Goal: Find contact information: Find contact information

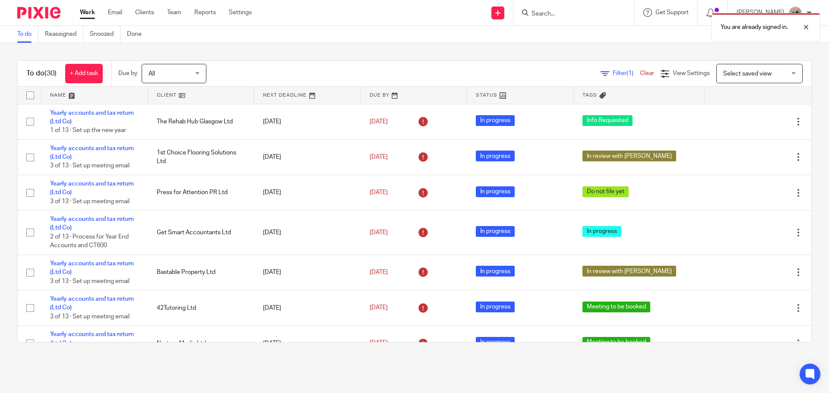
click at [552, 15] on div "You are already signed in." at bounding box center [617, 25] width 406 height 33
click at [539, 11] on div "You are already signed in." at bounding box center [617, 25] width 406 height 33
click at [531, 14] on div "You are already signed in." at bounding box center [617, 25] width 406 height 33
click at [803, 28] on div at bounding box center [799, 27] width 23 height 10
click at [539, 16] on input "Search" at bounding box center [569, 14] width 78 height 8
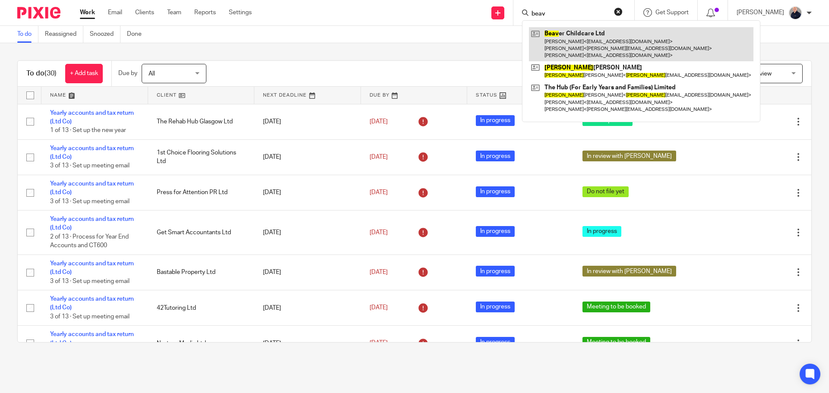
type input "beav"
click at [573, 42] on link at bounding box center [641, 44] width 224 height 34
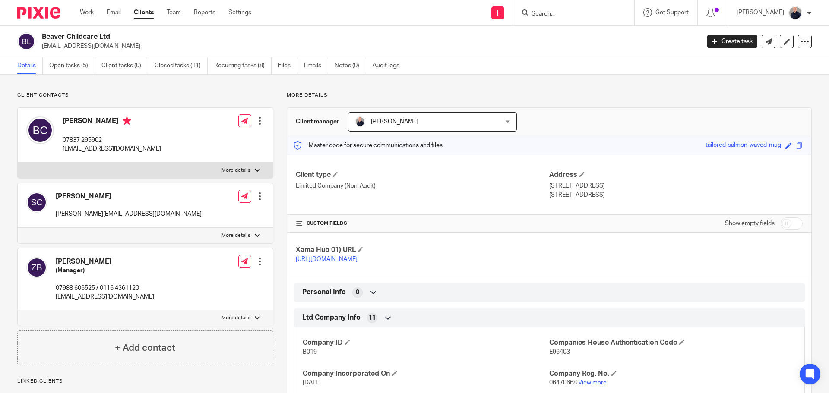
drag, startPoint x: 88, startPoint y: 10, endPoint x: 127, endPoint y: 13, distance: 39.0
click at [88, 10] on link "Work" at bounding box center [87, 12] width 14 height 9
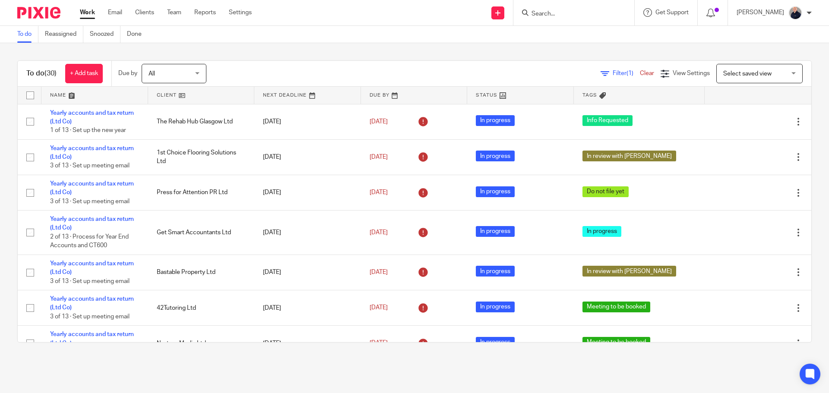
click at [556, 16] on input "Search" at bounding box center [569, 14] width 78 height 8
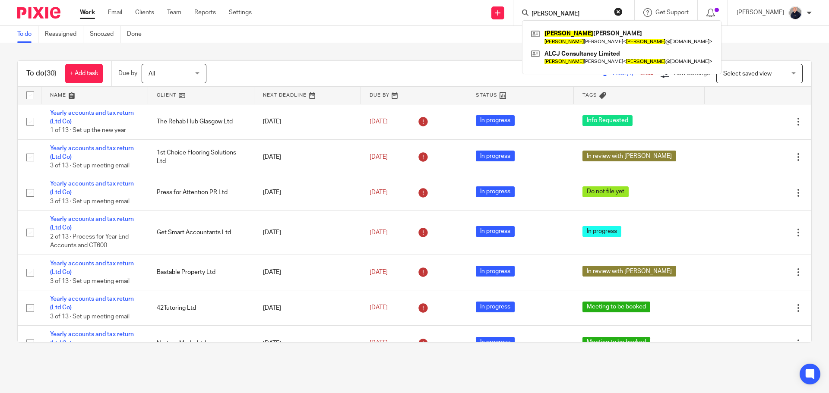
click button "submit" at bounding box center [0, 0] width 0 height 0
drag, startPoint x: 556, startPoint y: 13, endPoint x: 538, endPoint y: 14, distance: 17.7
click at [541, 14] on input "adams" at bounding box center [569, 14] width 78 height 8
type input "a"
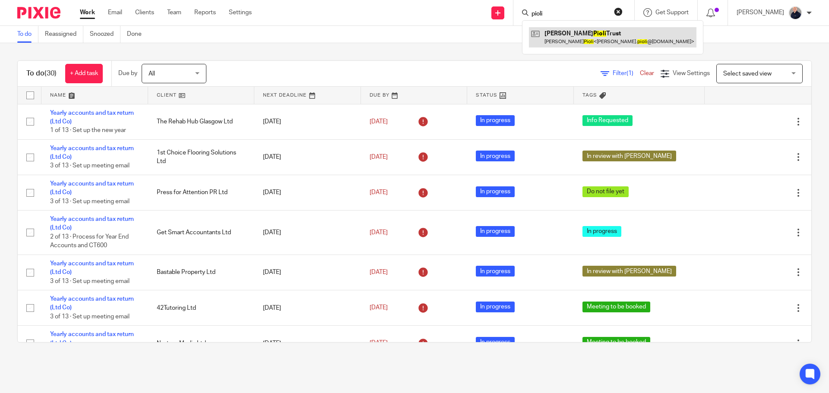
type input "pioli"
click at [577, 32] on link at bounding box center [612, 37] width 167 height 20
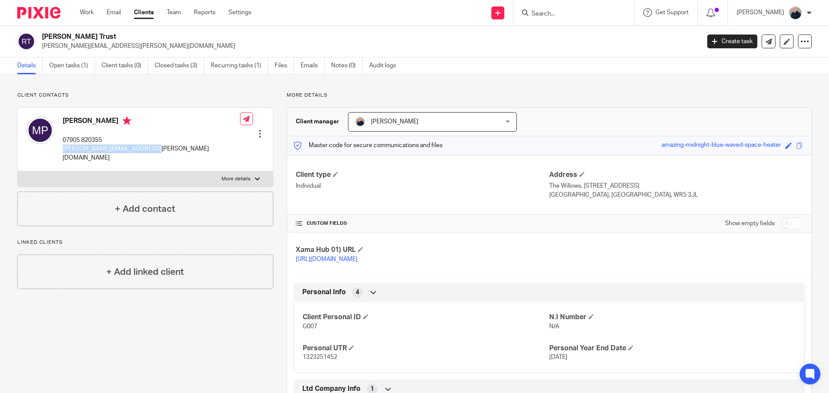
drag, startPoint x: 62, startPoint y: 149, endPoint x: 148, endPoint y: 148, distance: 85.9
click at [148, 149] on div "Maureen Pioli 07905 820355 maureen.pioli@googlemail.com" at bounding box center [133, 139] width 214 height 54
copy p "maureen.pioli@googlemail.com"
drag, startPoint x: 64, startPoint y: 138, endPoint x: 103, endPoint y: 140, distance: 38.9
click at [103, 140] on p "07905 820355" at bounding box center [151, 140] width 177 height 9
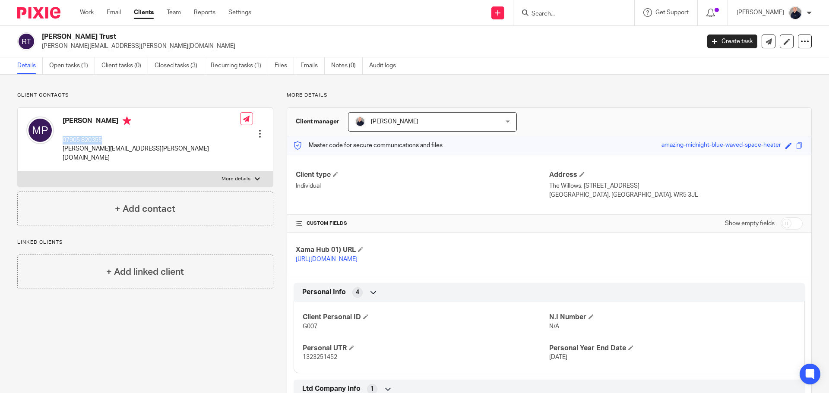
copy p "07905 820355"
